Goal: Find specific page/section: Find specific page/section

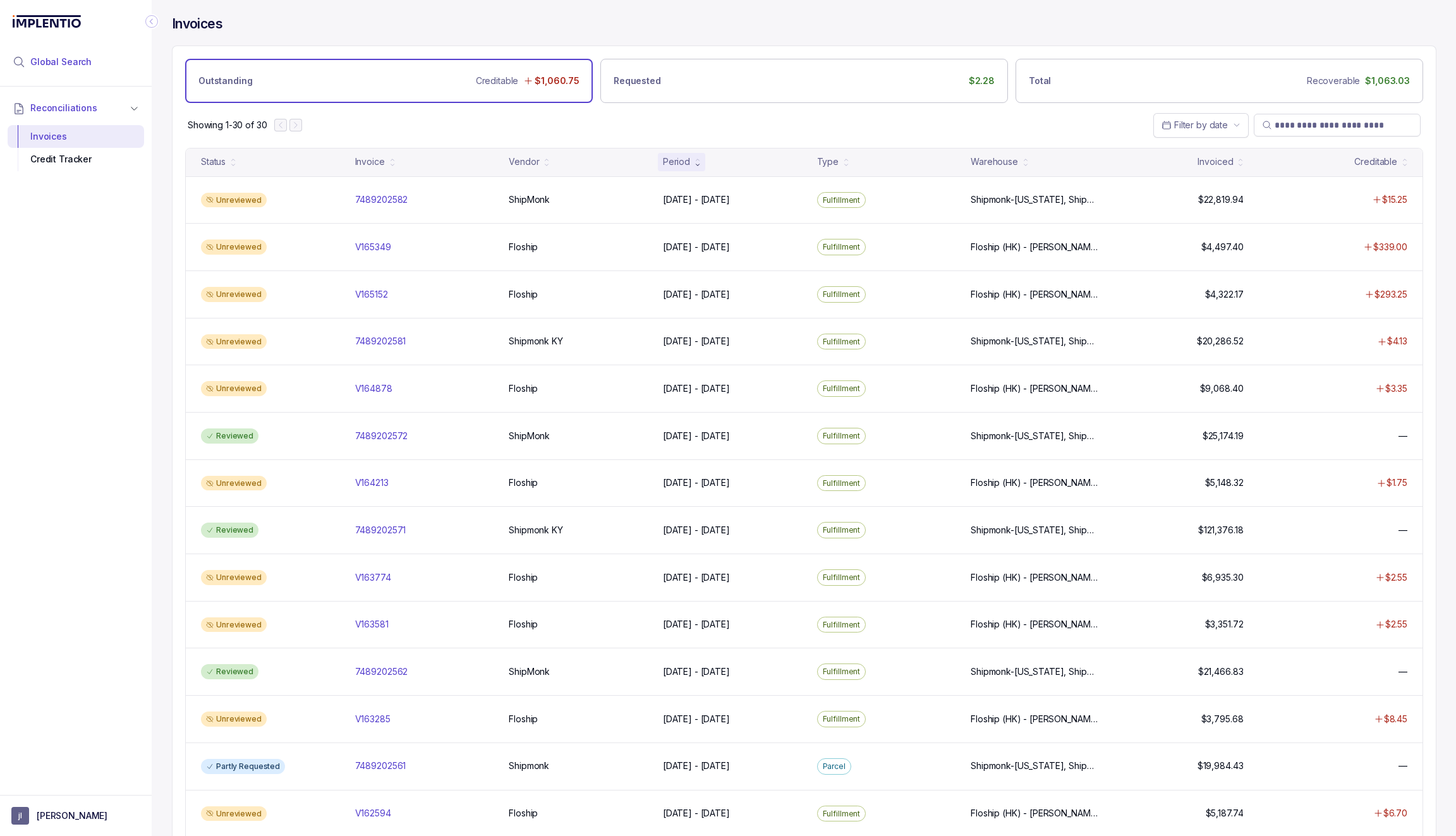
click at [73, 55] on li "Global Search" at bounding box center [76, 62] width 137 height 28
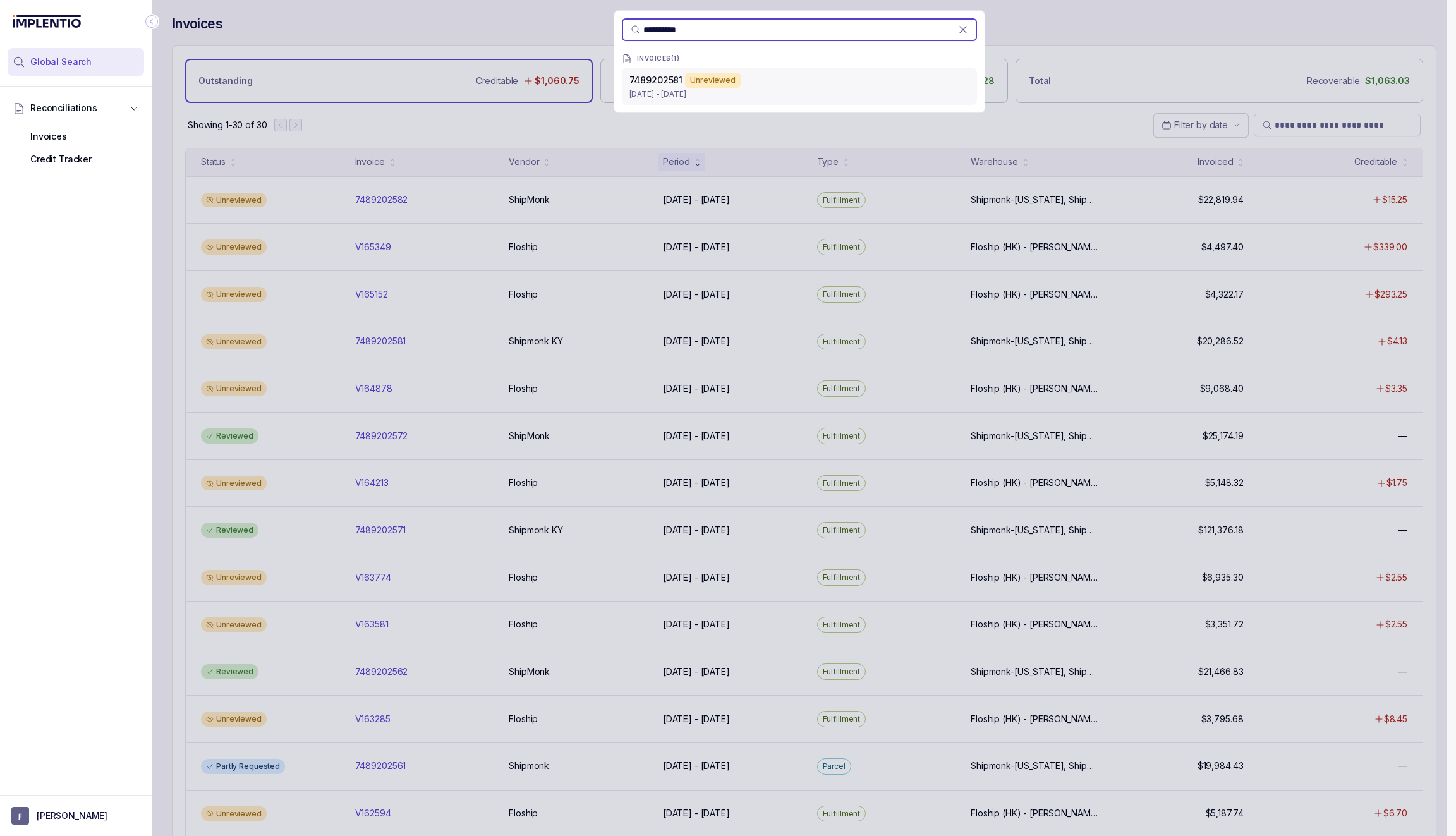
type input "**********"
click at [666, 88] on p "[DATE] - [DATE]" at bounding box center [799, 94] width 340 height 12
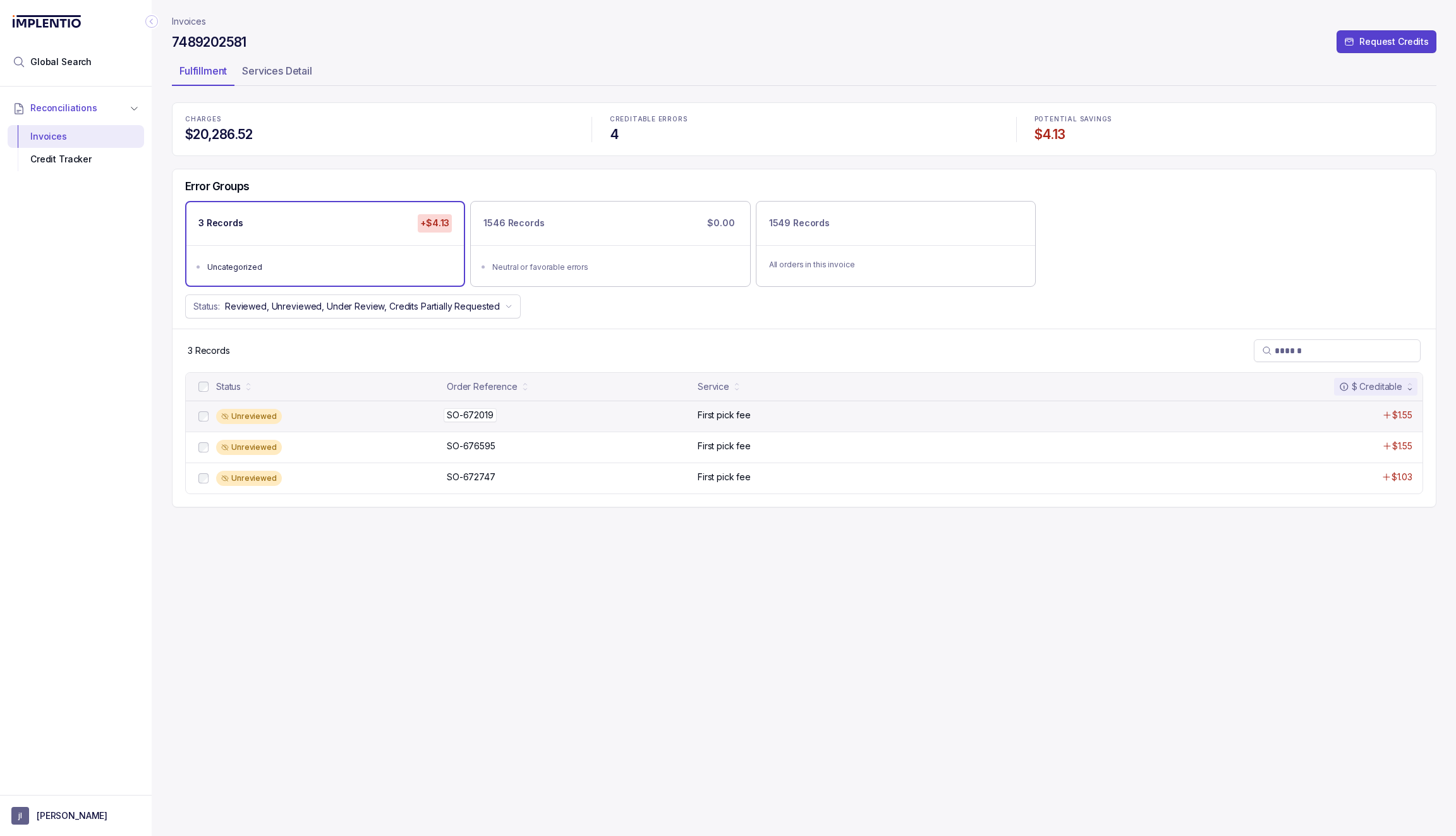
click at [494, 418] on p "SO-672019" at bounding box center [470, 415] width 53 height 14
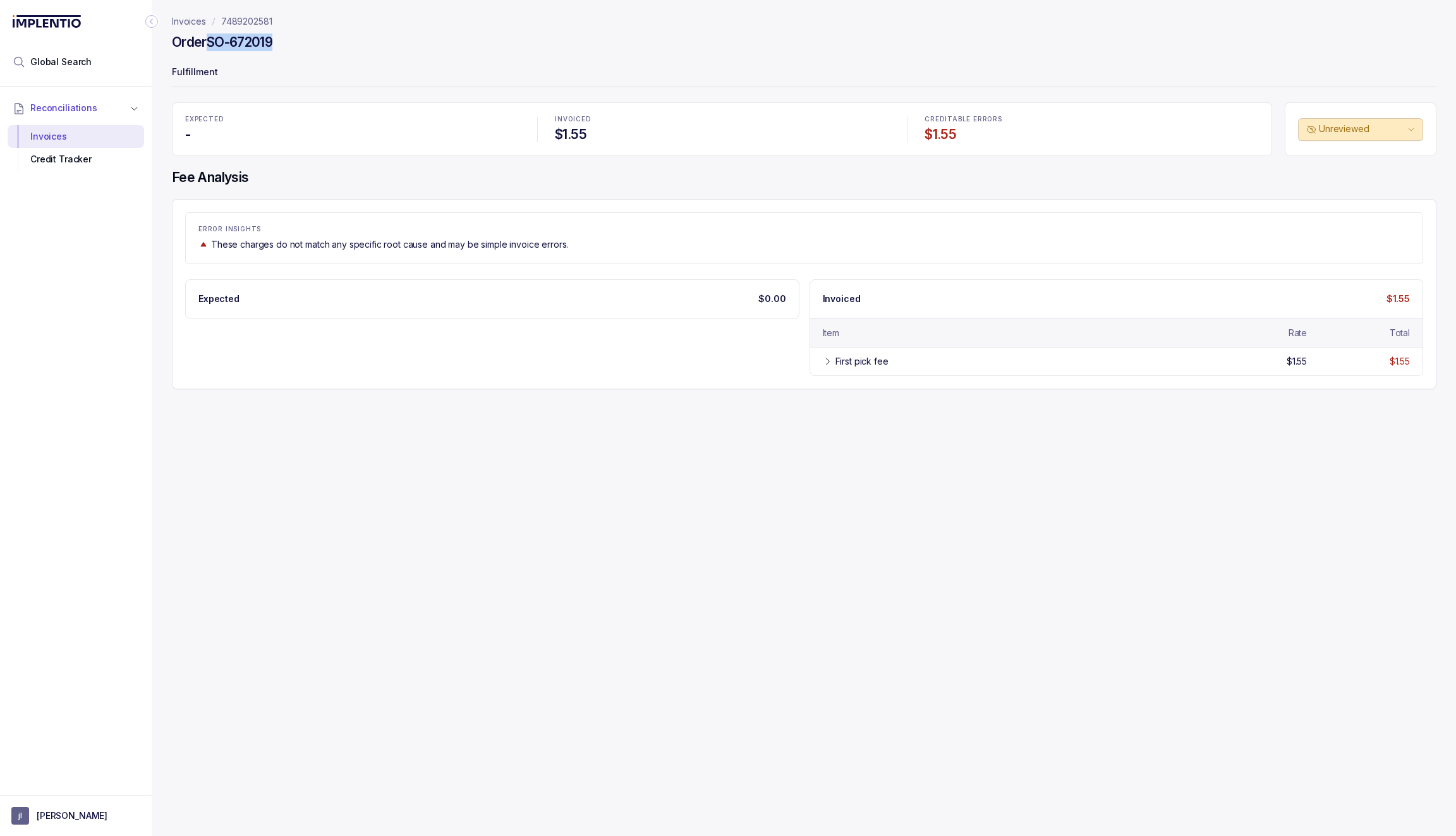
drag, startPoint x: 291, startPoint y: 44, endPoint x: 213, endPoint y: 44, distance: 78.0
click at [213, 44] on div "Order SO-672019" at bounding box center [804, 44] width 1264 height 22
copy h4 "SO-672019"
